Goal: Information Seeking & Learning: Learn about a topic

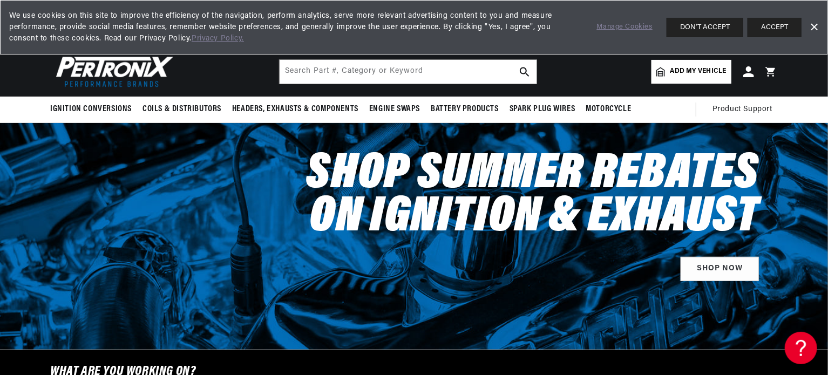
click at [694, 66] on span "Add my vehicle" at bounding box center [699, 71] width 56 height 10
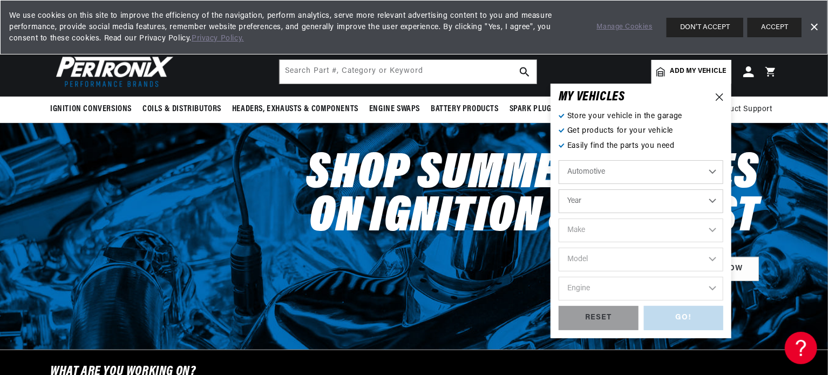
click at [653, 173] on select "Automotive Agricultural Industrial Marine Motorcycle" at bounding box center [641, 172] width 165 height 24
click at [677, 171] on select "Automotive Agricultural Industrial Marine Motorcycle" at bounding box center [641, 172] width 165 height 24
click at [559, 160] on select "Automotive Agricultural Industrial Marine Motorcycle" at bounding box center [641, 172] width 165 height 24
select select "Marine"
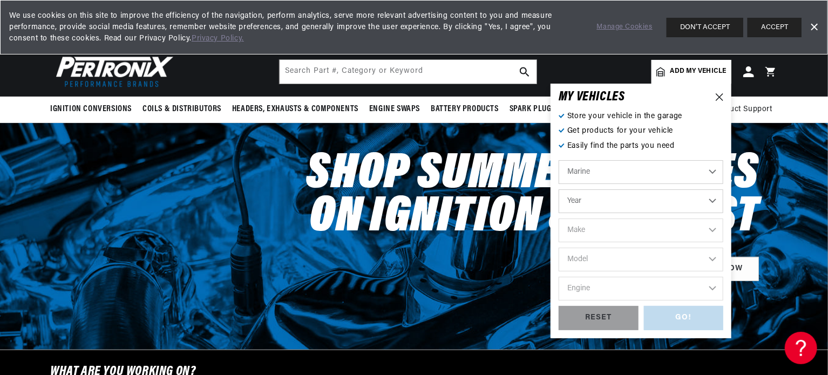
click at [636, 205] on select "Year 1987 1986 1985 1983 1982 1981 1980 1979 1978 1977 1976 1975 1974 1973 1972…" at bounding box center [641, 202] width 165 height 24
click at [603, 203] on select "Year 1987 1986 1985 1983 1982 1981 1980 1979 1978 1977 1976 1975 1974 1973 1972…" at bounding box center [641, 202] width 165 height 24
click at [717, 198] on select "Year 1987 1986 1985 1983 1982 1981 1980 1979 1978 1977 1976 1975 1974 1973 1972…" at bounding box center [641, 202] width 165 height 24
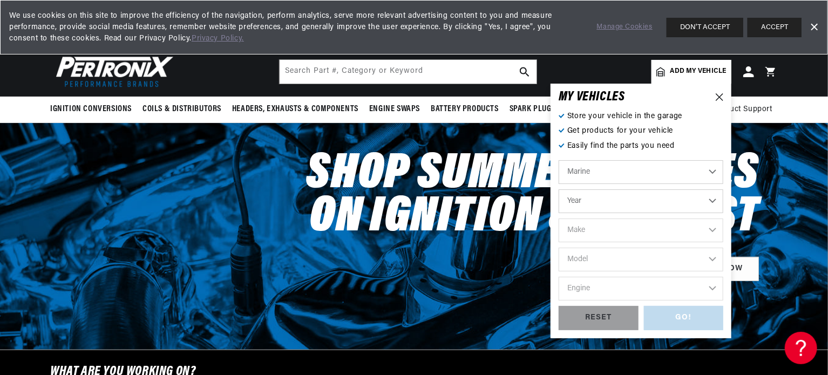
click at [559, 190] on select "Year 1987 1986 1985 1983 1982 1981 1980 1979 1978 1977 1976 1975 1974 1973 1972…" at bounding box center [641, 202] width 165 height 24
click at [617, 196] on select "Year 1987 1986 1985 1983 1982 1981 1980 1979 1978 1977 1976 1975 1974 1973 1972…" at bounding box center [641, 202] width 165 height 24
select select "1987"
click at [559, 190] on select "Year 1987 1986 1985 1983 1982 1981 1980 1979 1978 1977 1976 1975 1974 1973 1972…" at bounding box center [641, 202] width 165 height 24
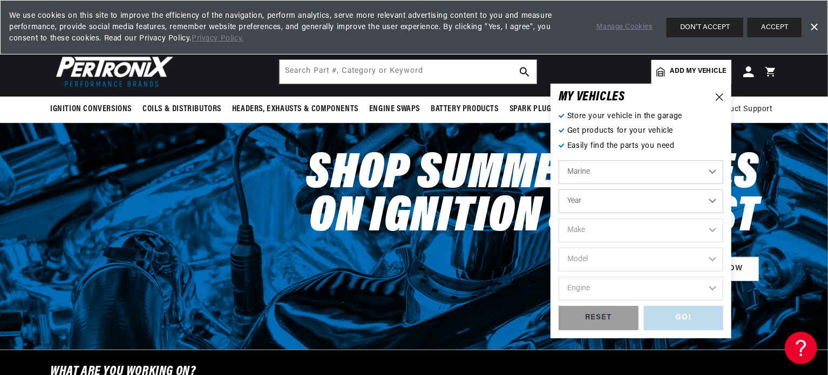
select select "1987"
click at [646, 228] on select "Make Crusader (Thermo-Electron)" at bounding box center [641, 231] width 165 height 24
click at [559, 219] on select "Make Crusader (Thermo-Electron)" at bounding box center [641, 231] width 165 height 24
click at [685, 320] on div "GO! RESET" at bounding box center [641, 318] width 165 height 24
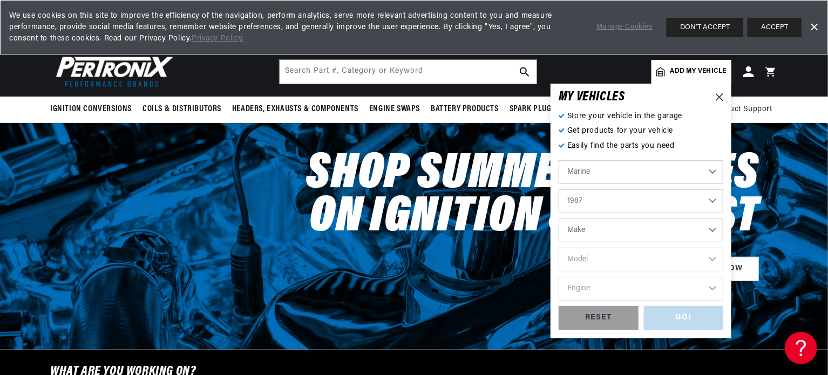
scroll to position [0, 0]
click at [685, 320] on div "GO! RESET" at bounding box center [641, 318] width 165 height 24
click at [664, 227] on select "Make Crusader (Thermo-Electron)" at bounding box center [641, 231] width 165 height 24
select select "Crusader-(Thermo-Electron)"
click at [559, 219] on select "Make Crusader (Thermo-Electron)" at bounding box center [641, 231] width 165 height 24
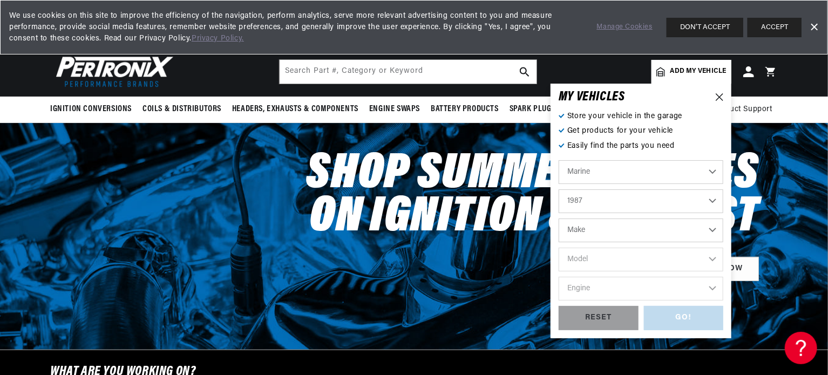
select select "Crusader-(Thermo-Electron)"
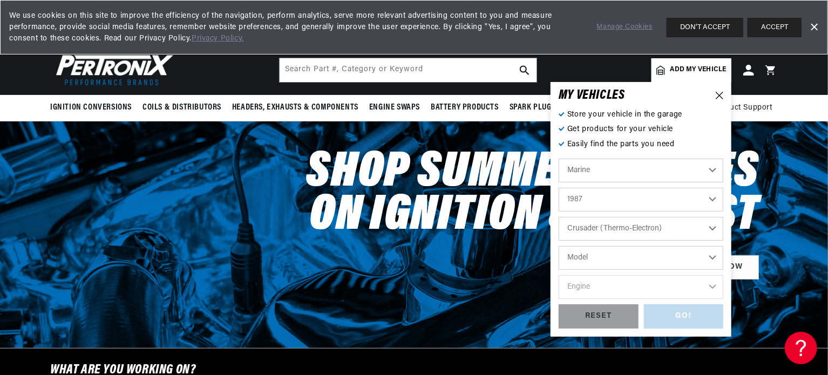
click at [634, 261] on select "Model 305 350 454 cid. engine" at bounding box center [641, 258] width 165 height 24
select select "454-cid.-engine"
click at [720, 93] on icon at bounding box center [720, 96] width 8 height 8
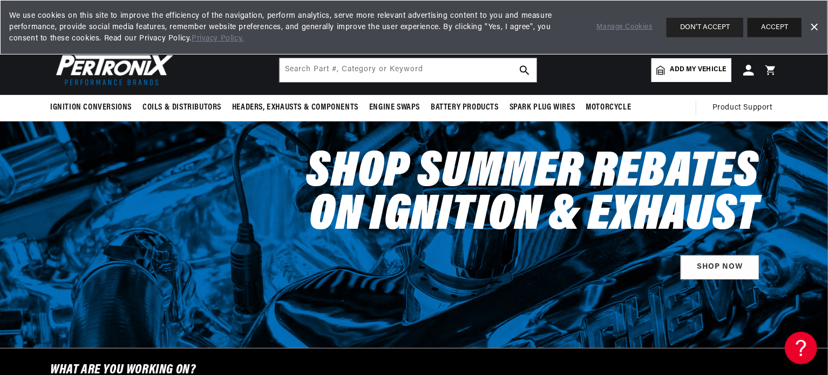
click at [779, 22] on button "ACCEPT" at bounding box center [775, 27] width 54 height 19
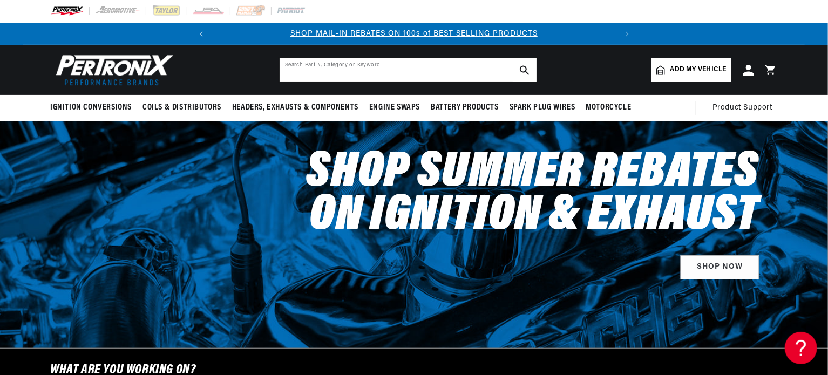
click at [292, 69] on input "text" at bounding box center [408, 70] width 257 height 24
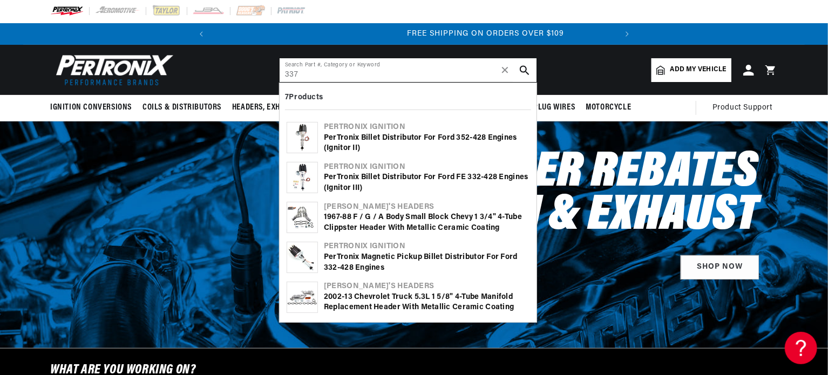
scroll to position [0, 403]
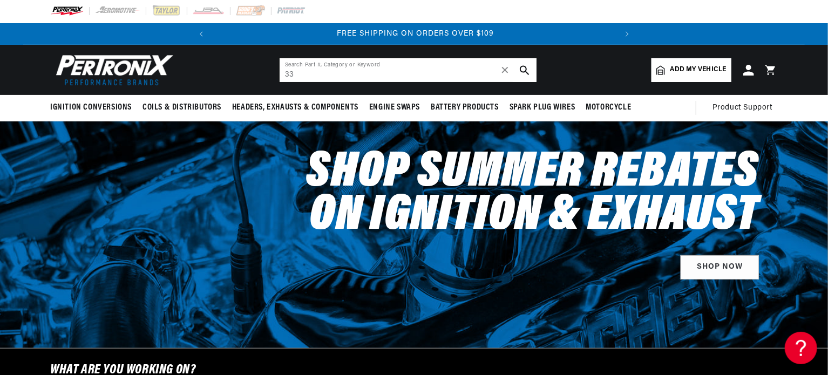
type input "3"
type input "v"
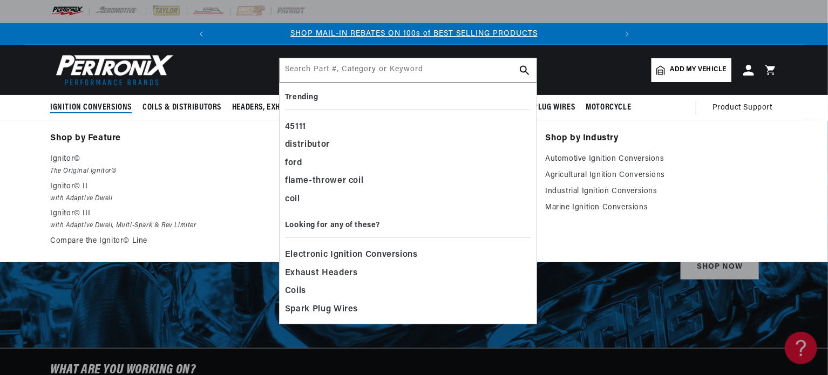
click at [102, 105] on span "Ignition Conversions" at bounding box center [91, 107] width 82 height 11
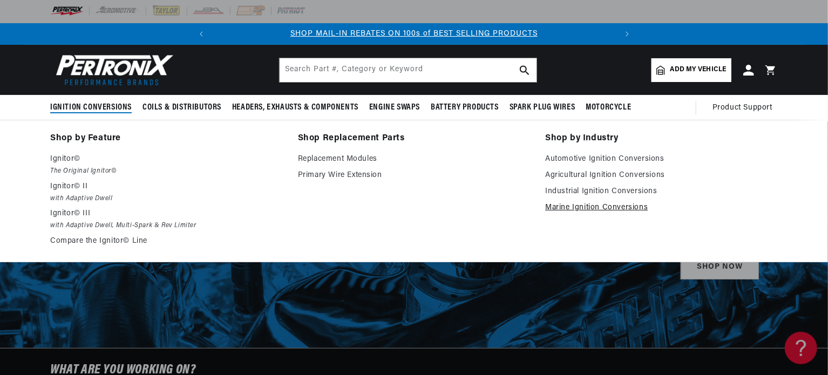
click at [583, 206] on link "Marine Ignition Conversions" at bounding box center [661, 207] width 233 height 13
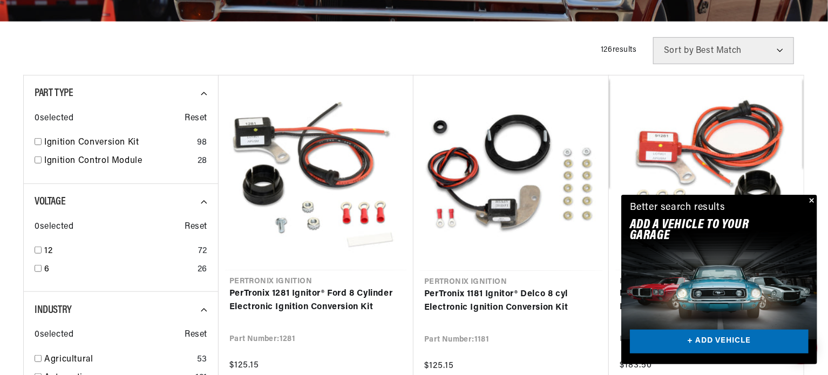
scroll to position [0, 403]
click at [37, 248] on input "checkbox" at bounding box center [38, 250] width 7 height 7
checkbox input "true"
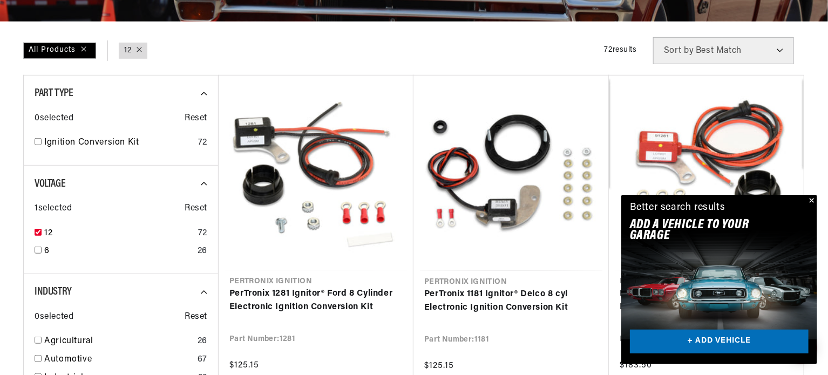
click at [812, 198] on button "Close" at bounding box center [811, 201] width 13 height 13
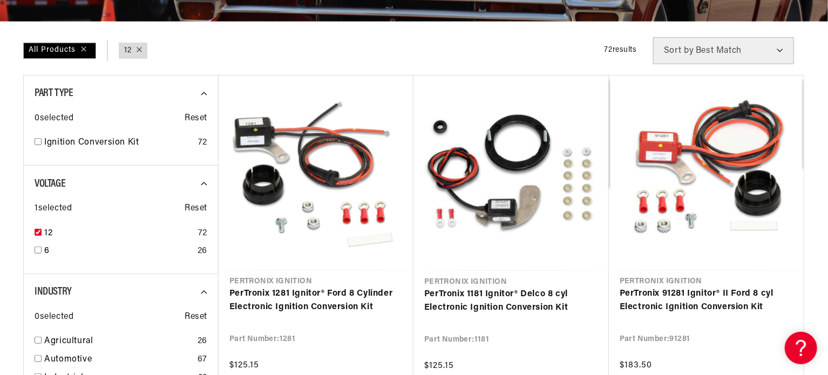
scroll to position [0, 403]
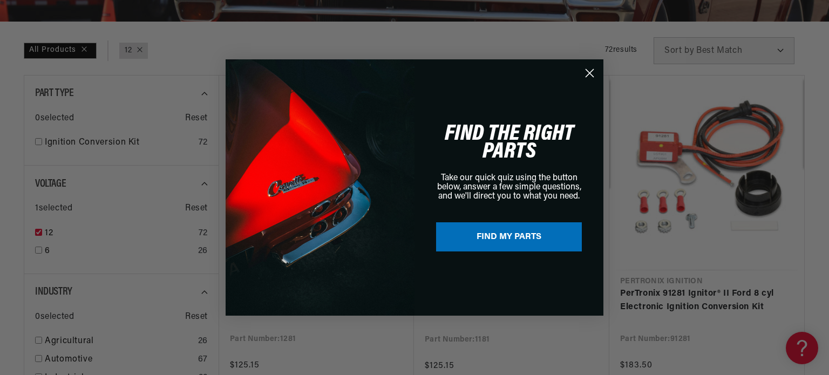
click at [590, 70] on circle "Close dialog" at bounding box center [590, 73] width 18 height 18
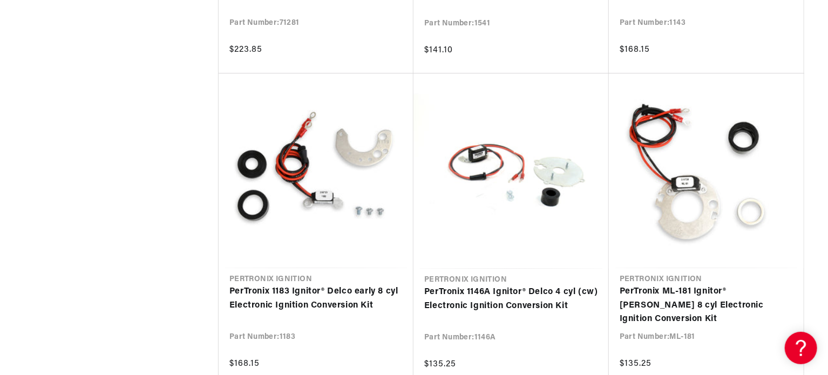
scroll to position [0, 362]
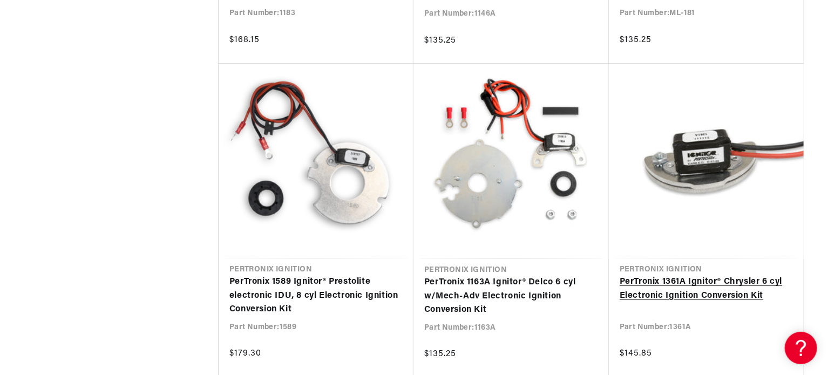
click at [715, 275] on link "PerTronix 1361A Ignitor® Chrysler 6 cyl Electronic Ignition Conversion Kit" at bounding box center [706, 289] width 173 height 28
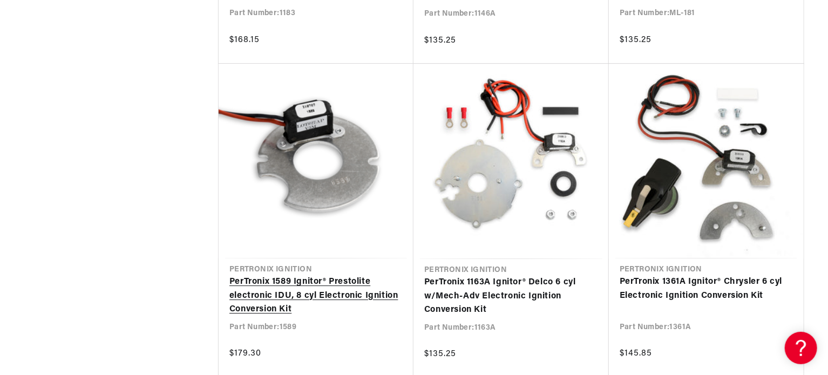
scroll to position [0, 403]
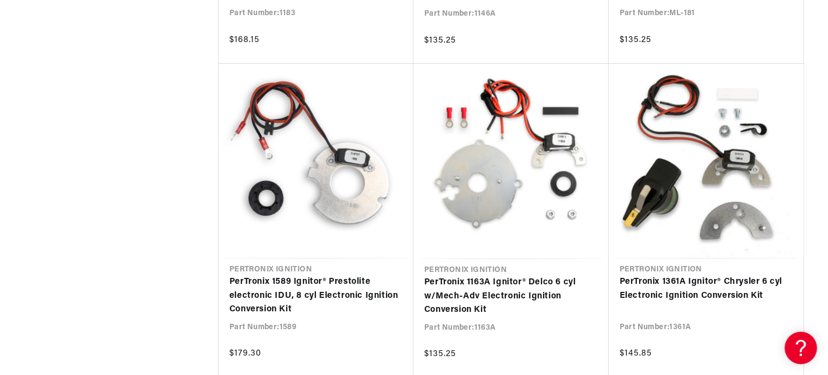
drag, startPoint x: 828, startPoint y: 160, endPoint x: 829, endPoint y: 123, distance: 37.3
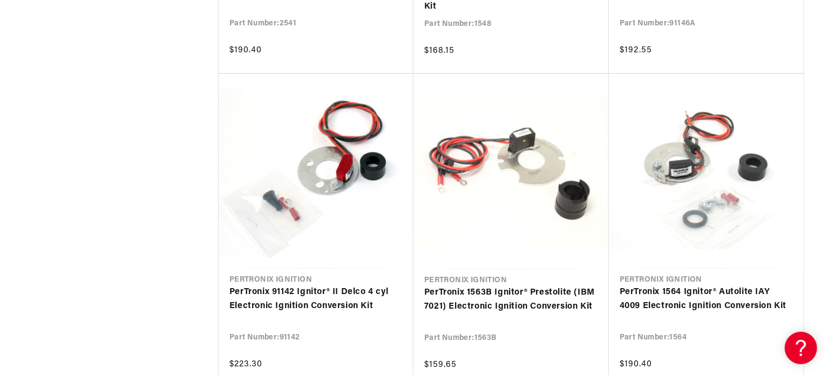
scroll to position [2486, 0]
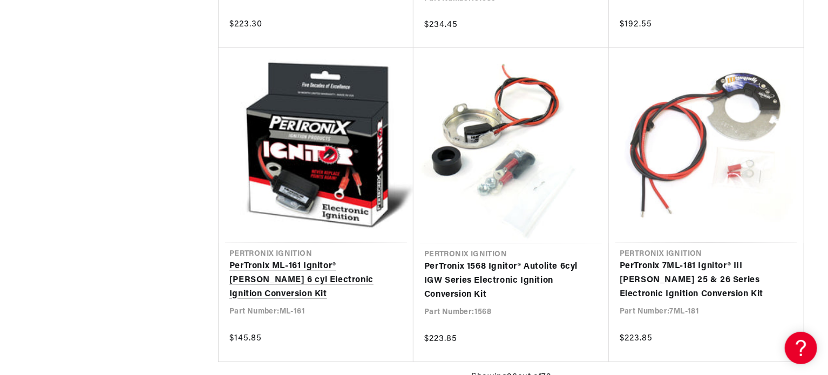
click at [299, 265] on link "PerTronix ML-161 Ignitor® Mallory 6 cyl Electronic Ignition Conversion Kit" at bounding box center [315, 281] width 173 height 42
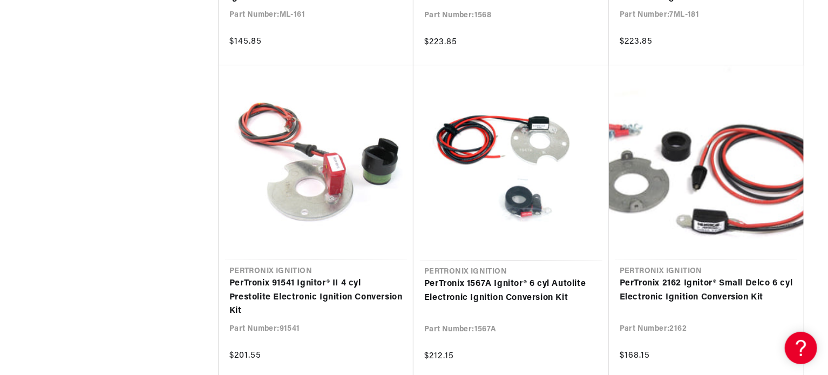
drag, startPoint x: 827, startPoint y: 237, endPoint x: 825, endPoint y: 259, distance: 22.2
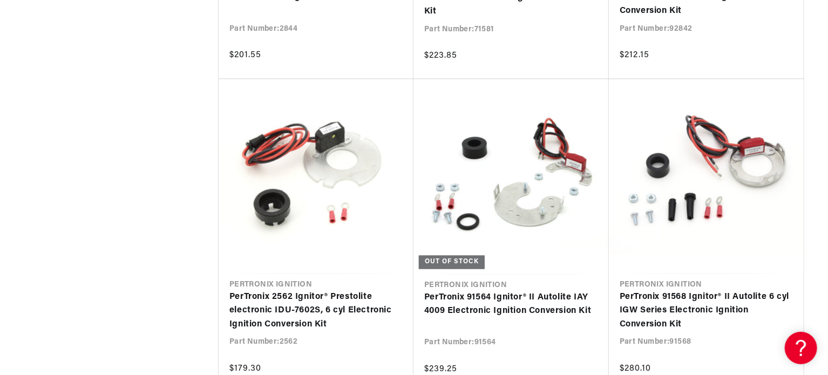
scroll to position [0, 403]
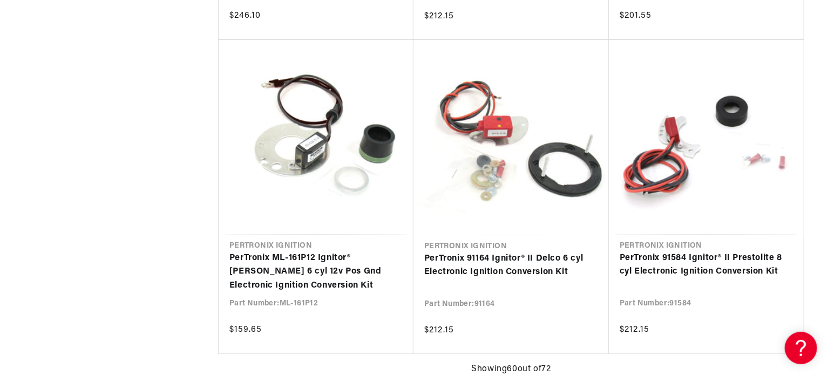
scroll to position [0, 403]
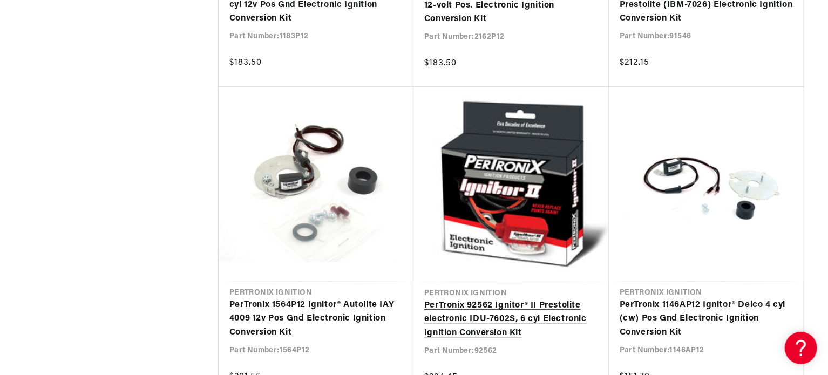
scroll to position [0, 403]
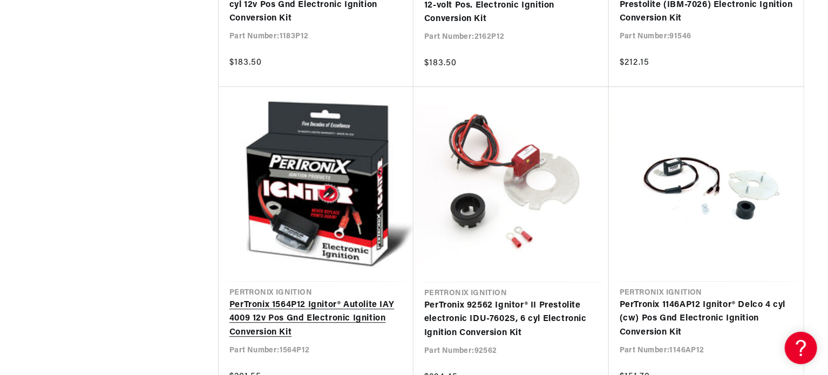
click at [322, 303] on link "PerTronix 1564P12 Ignitor® Autolite IAY 4009 12v Pos Gnd Electronic Ignition Co…" at bounding box center [315, 320] width 173 height 42
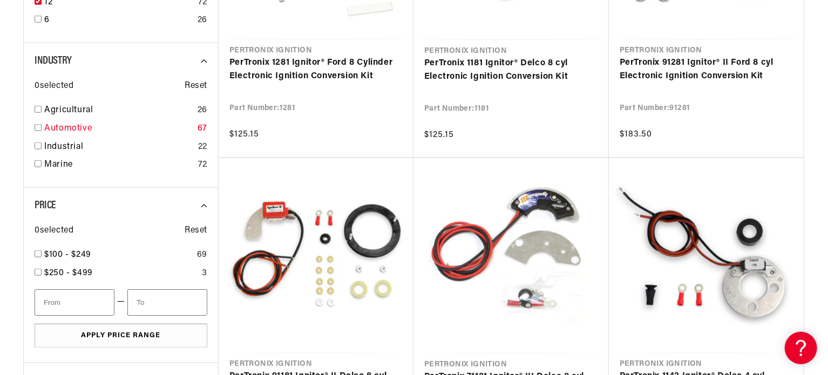
click at [52, 127] on link "Automotive" at bounding box center [118, 129] width 149 height 14
checkbox input "true"
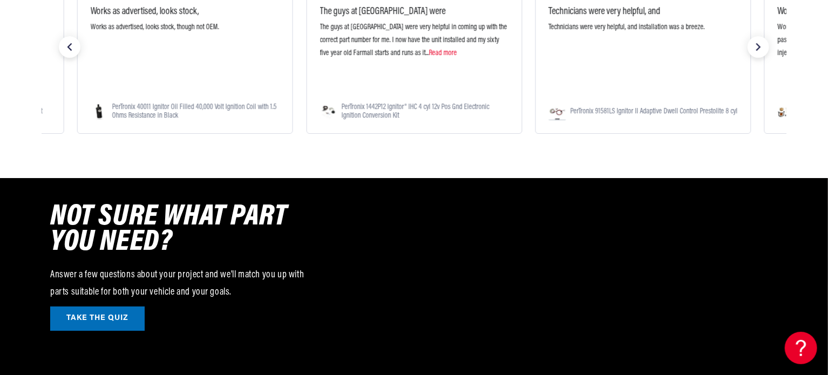
scroll to position [0, 402]
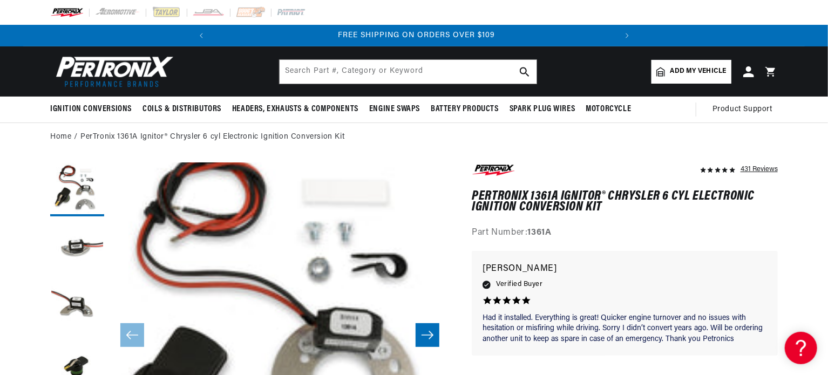
scroll to position [0, 403]
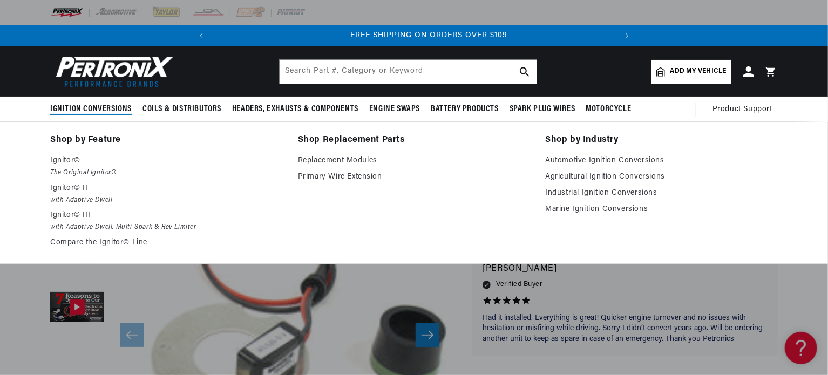
scroll to position [0, 403]
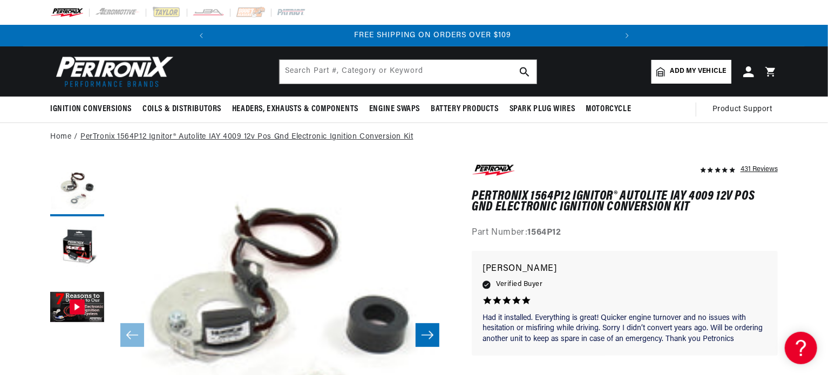
scroll to position [0, 403]
